Goal: Communication & Community: Answer question/provide support

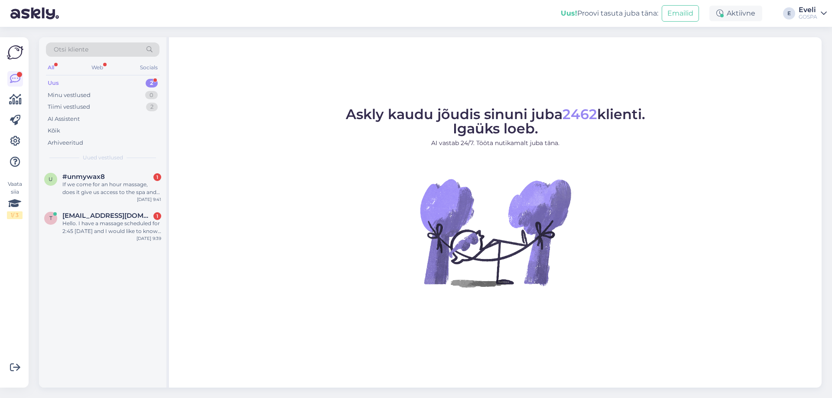
click at [87, 85] on div "Uus 2" at bounding box center [103, 83] width 114 height 12
click at [81, 228] on div "Hello. I have a massage scheduled for 2:45 today and I would like to know if I …" at bounding box center [111, 228] width 99 height 16
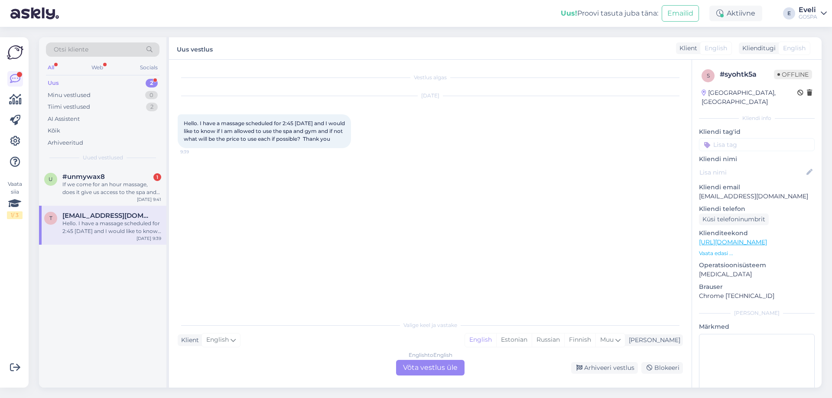
drag, startPoint x: 427, startPoint y: 361, endPoint x: 406, endPoint y: 361, distance: 21.7
click at [427, 361] on div "English to English Võta vestlus üle" at bounding box center [430, 368] width 68 height 16
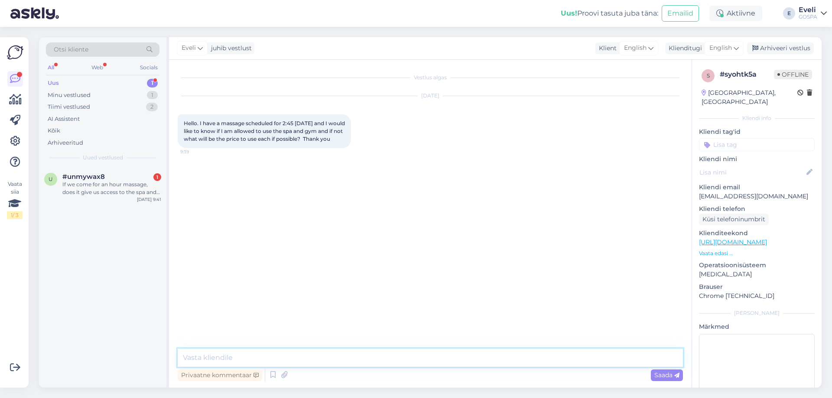
click at [241, 358] on textarea at bounding box center [430, 358] width 505 height 18
type textarea "Hello"
click at [235, 359] on textarea at bounding box center [430, 358] width 505 height 18
paste textarea "Unfortunately, our spa center is currently closed due to an unexpected"
drag, startPoint x: 443, startPoint y: 355, endPoint x: 405, endPoint y: 357, distance: 38.2
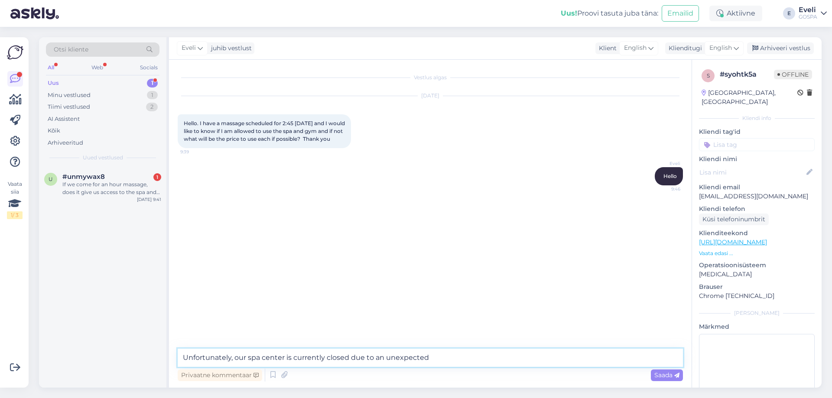
click at [405, 357] on textarea "Unfortunately, our spa center is currently closed due to an unexpected" at bounding box center [430, 358] width 505 height 18
click at [472, 359] on textarea "Unfortunately, our spa center is currently closed due to an unexpected" at bounding box center [430, 358] width 505 height 18
click at [457, 361] on textarea "Unfortunately, our spa center is currently closed due to an unexpected" at bounding box center [430, 358] width 505 height 18
type textarea "Unfortunately, our spa center is currently closed due to an unexpected situatio…"
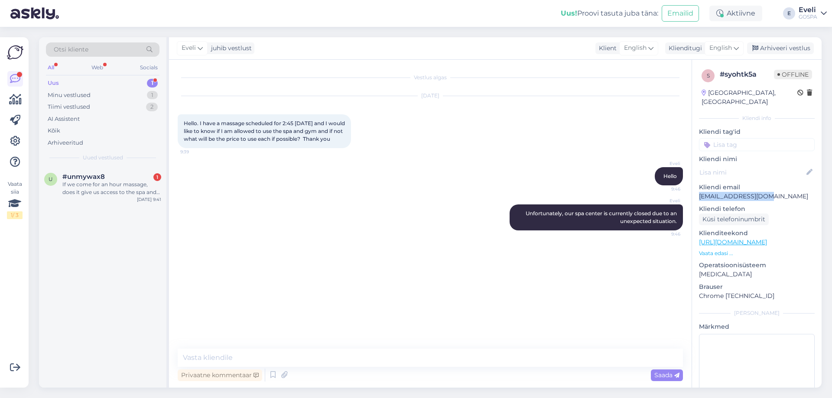
drag, startPoint x: 767, startPoint y: 190, endPoint x: 693, endPoint y: 187, distance: 73.8
click at [694, 187] on div "s # syohtk5a Offline Estonia, Tallinn Kliendi info Kliendi tag'id Kliendi nimi …" at bounding box center [757, 242] width 130 height 365
copy p "[EMAIL_ADDRESS][DOMAIN_NAME]"
drag, startPoint x: 679, startPoint y: 225, endPoint x: 517, endPoint y: 211, distance: 162.7
click at [518, 212] on div "Eveli Unfortunately, our spa center is currently closed due to an unexpected si…" at bounding box center [596, 218] width 173 height 26
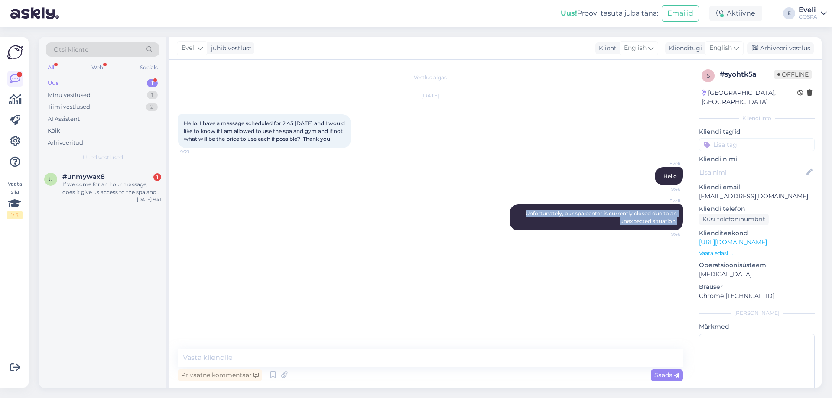
copy span "Unfortunately, our spa center is currently closed due to an unexpected situatio…"
click at [615, 179] on div "Eveli Hello 9:46" at bounding box center [430, 176] width 505 height 37
click at [241, 373] on div "Privaatne kommentaar" at bounding box center [220, 376] width 85 height 12
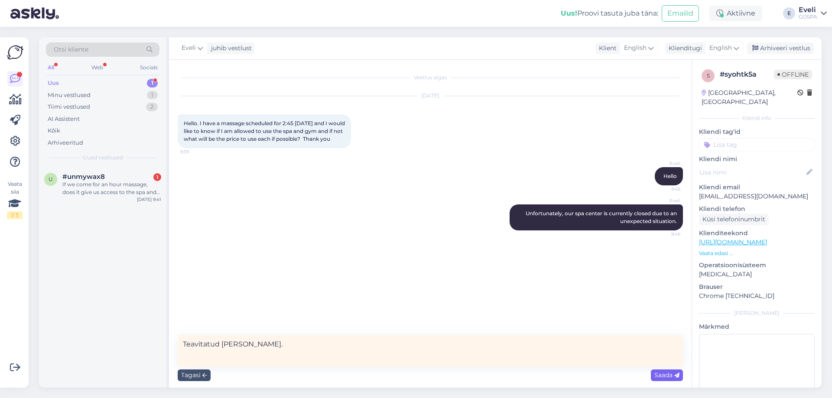
type textarea "Teavitatud meili teel."
click at [660, 375] on span "Saada" at bounding box center [666, 375] width 25 height 8
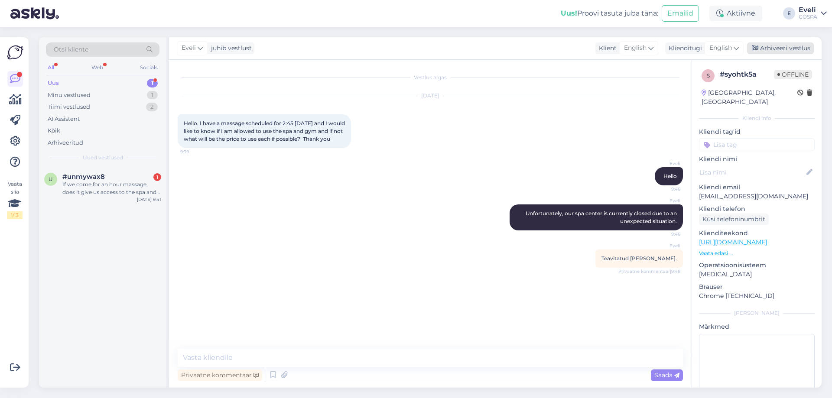
click at [780, 44] on div "Arhiveeri vestlus" at bounding box center [780, 48] width 67 height 12
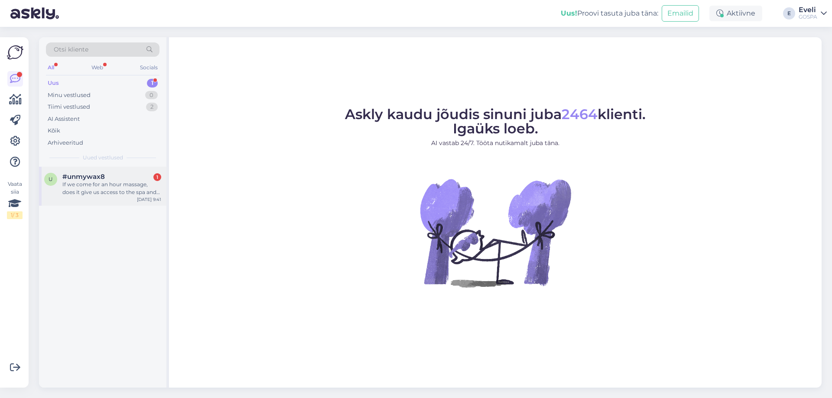
click at [101, 190] on div "If we come for an hour massage, does it give us access to the spa and sauna and…" at bounding box center [111, 189] width 99 height 16
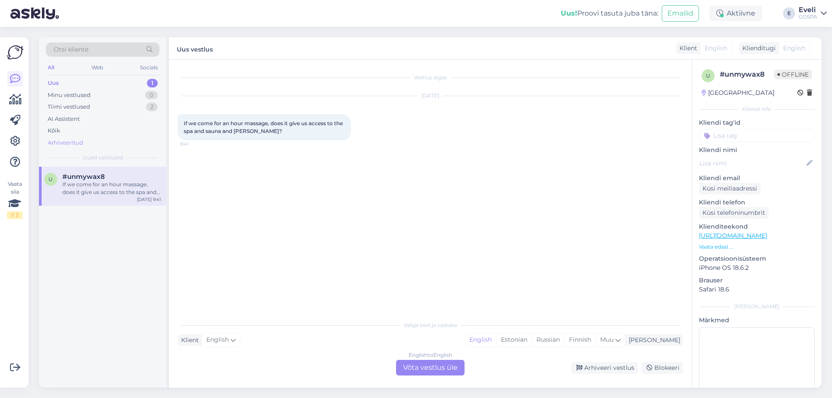
click at [80, 140] on div "Arhiveeritud" at bounding box center [66, 143] width 36 height 9
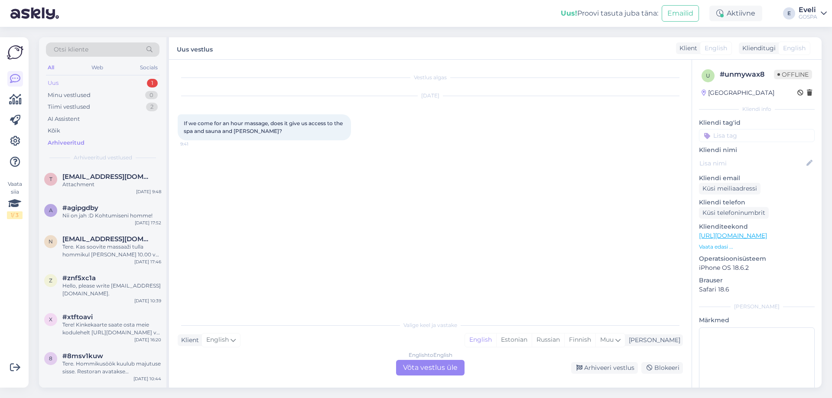
click at [62, 82] on div "Uus 1" at bounding box center [103, 83] width 114 height 12
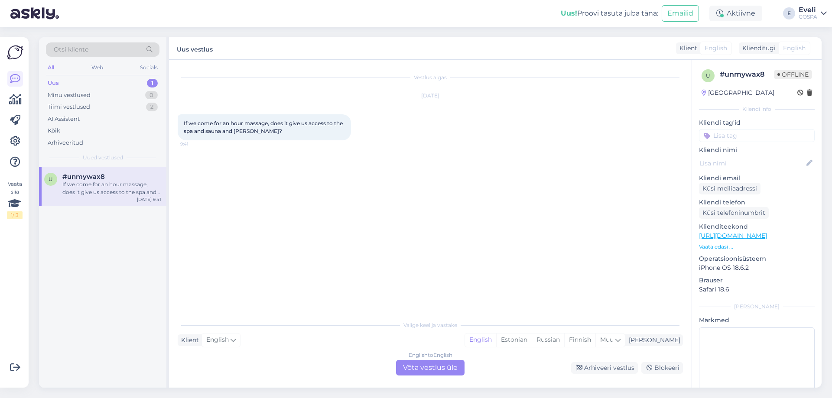
drag, startPoint x: 127, startPoint y: 185, endPoint x: 262, endPoint y: 253, distance: 151.0
click at [126, 186] on div "If we come for an hour massage, does it give us access to the spa and sauna and…" at bounding box center [111, 189] width 99 height 16
click at [419, 368] on div "English to English Võta vestlus üle" at bounding box center [430, 368] width 68 height 16
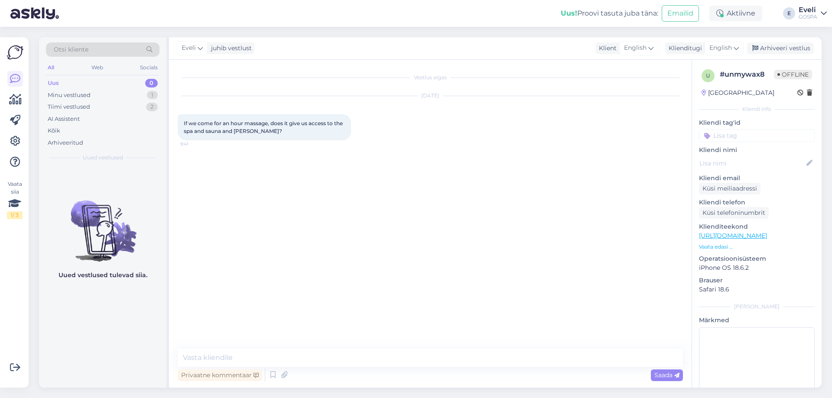
drag, startPoint x: 311, startPoint y: 348, endPoint x: 304, endPoint y: 362, distance: 15.9
click at [309, 357] on div "Vestlus algas [DATE] If we come for an hour massage, does it give us access to …" at bounding box center [430, 224] width 523 height 328
click at [298, 365] on textarea at bounding box center [430, 358] width 505 height 18
paste textarea "Unfortunately, our pools and saunas are currently closed due to an unexpected s…"
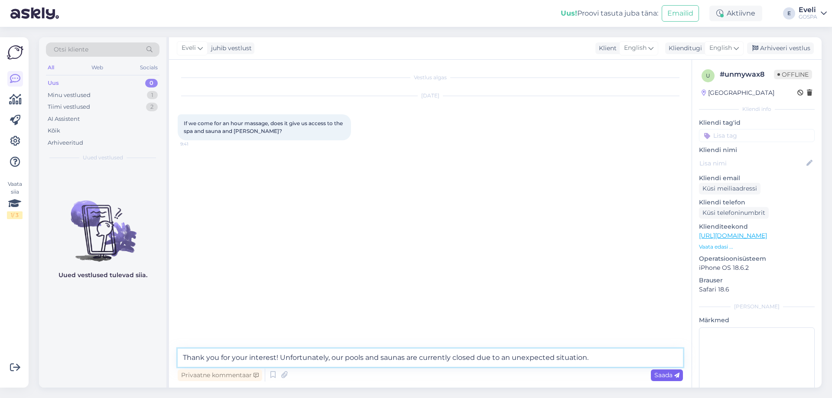
type textarea "Thank you for your interest! Unfortunately, our pools and saunas are currently …"
click at [664, 379] on div "Saada" at bounding box center [667, 376] width 32 height 12
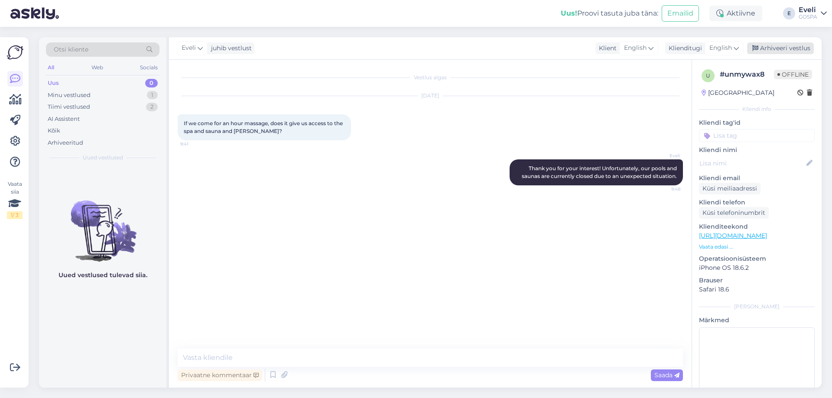
drag, startPoint x: 797, startPoint y: 45, endPoint x: 572, endPoint y: 7, distance: 227.6
click at [796, 45] on div "Arhiveeri vestlus" at bounding box center [780, 48] width 67 height 12
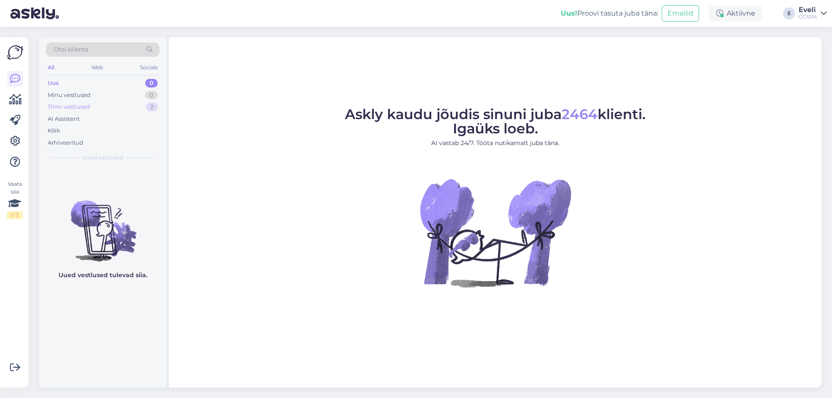
click at [78, 110] on div "Tiimi vestlused" at bounding box center [69, 107] width 42 height 9
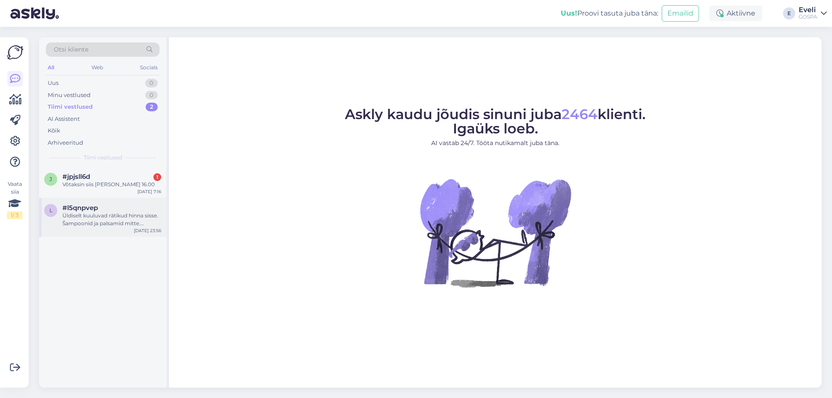
click at [99, 215] on div "Üldiselt kuuluvad rätikud hinna sisse. Šampoonid ja palsamid mitte. Homme aga o…" at bounding box center [111, 220] width 99 height 16
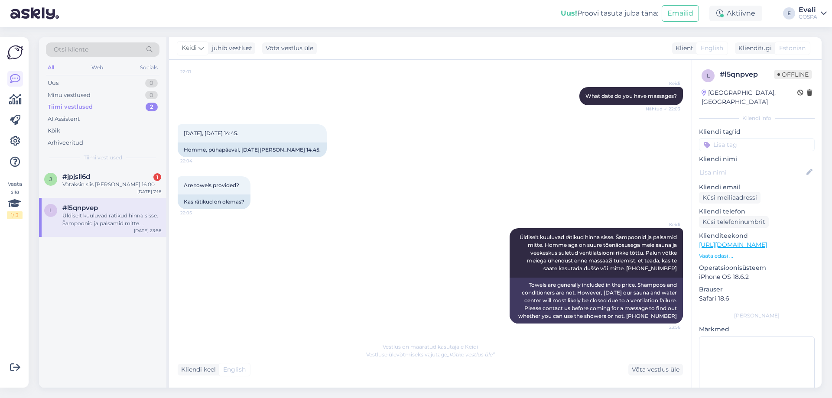
scroll to position [317, 0]
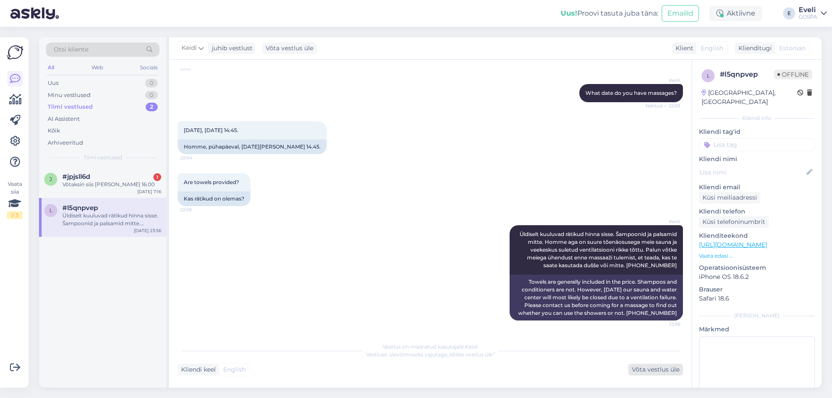
click at [657, 371] on div "Võta vestlus üle" at bounding box center [655, 370] width 55 height 12
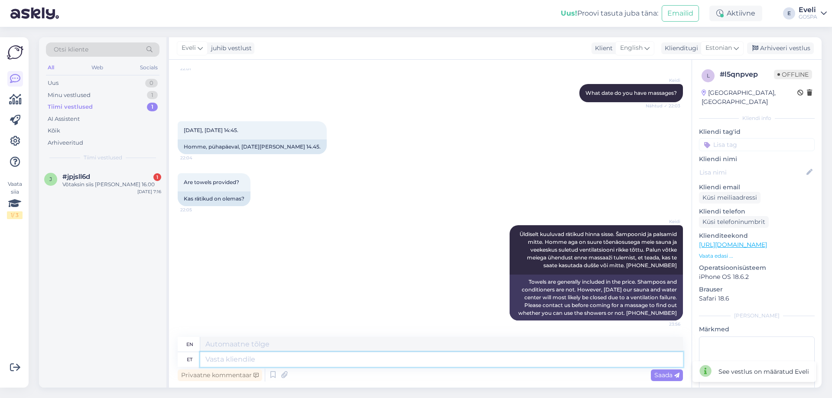
click at [545, 357] on textarea at bounding box center [441, 359] width 483 height 15
click at [778, 47] on div "Arhiveeri vestlus" at bounding box center [780, 48] width 67 height 12
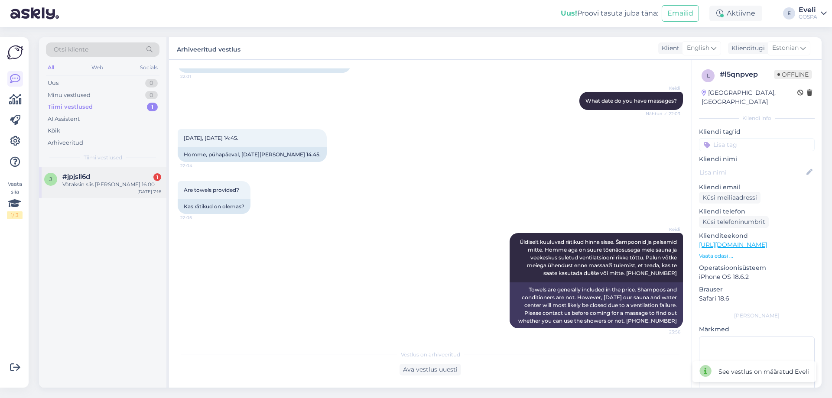
click at [120, 188] on div "Võtaksin siis [PERSON_NAME] 16.00" at bounding box center [111, 185] width 99 height 8
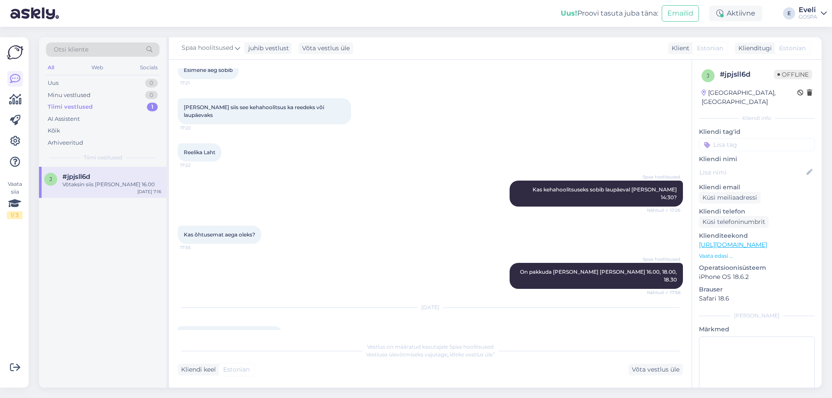
scroll to position [271, 0]
click at [664, 371] on div "Võta vestlus üle" at bounding box center [655, 370] width 55 height 12
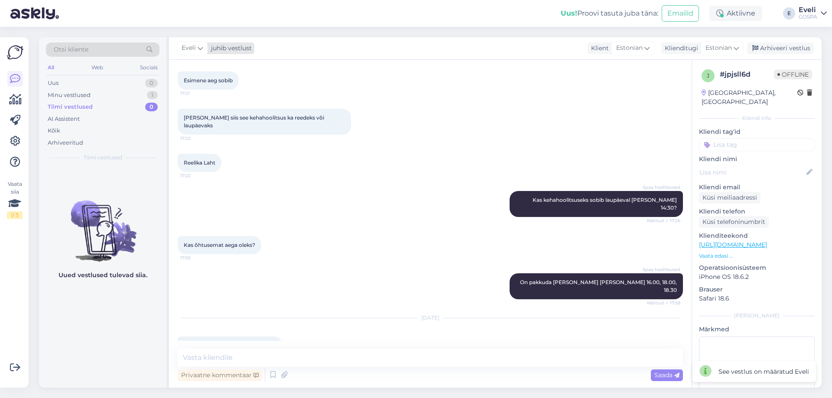
click at [199, 46] on icon at bounding box center [200, 48] width 5 height 10
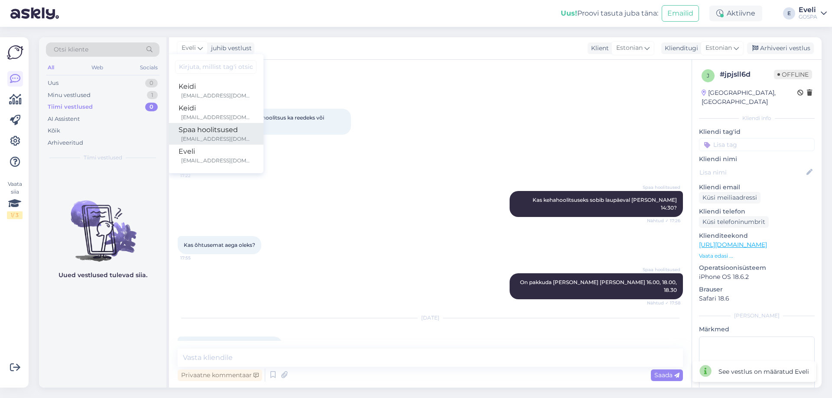
click at [230, 135] on div "Spaa hoolitsused" at bounding box center [216, 130] width 75 height 10
